Goal: Transaction & Acquisition: Purchase product/service

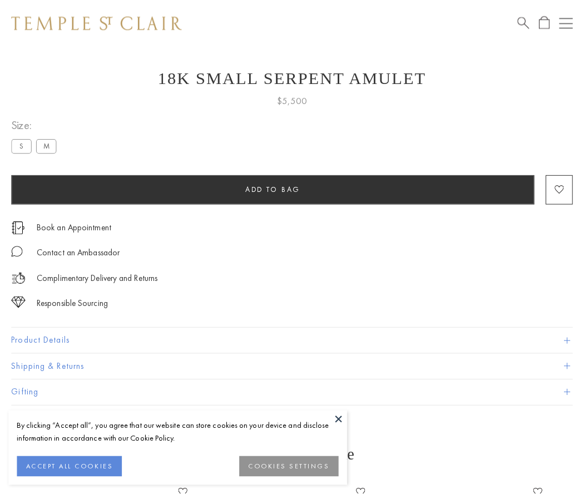
scroll to position [30, 0]
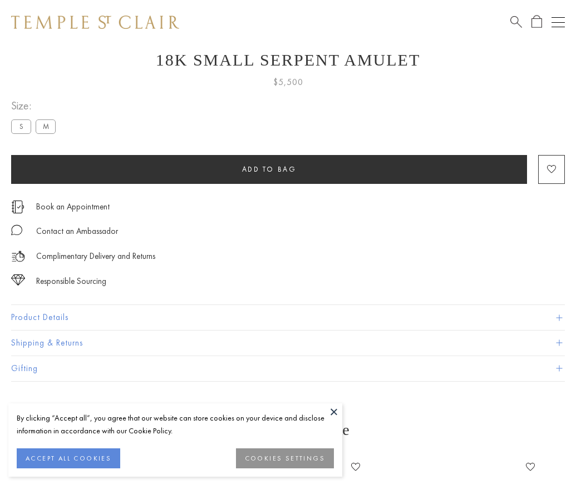
click at [269, 169] on span "Add to bag" at bounding box center [269, 169] width 54 height 9
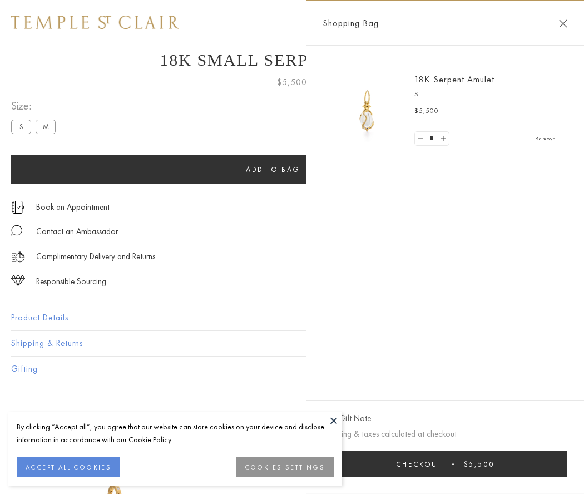
click at [442, 464] on span "Checkout" at bounding box center [419, 463] width 46 height 9
